Goal: Check status

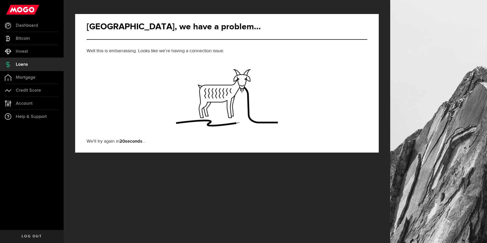
click at [33, 63] on link "Loans" at bounding box center [32, 64] width 64 height 13
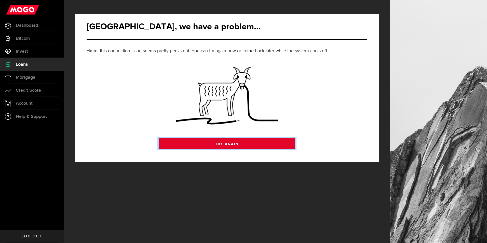
click at [223, 145] on link "Try Again" at bounding box center [227, 143] width 137 height 11
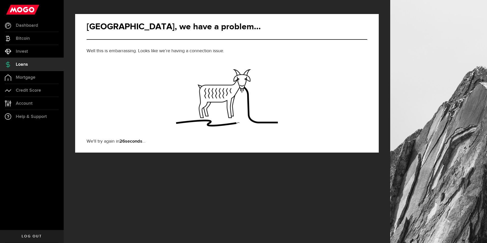
click at [34, 235] on span "Log out" at bounding box center [32, 237] width 20 height 4
